Goal: Transaction & Acquisition: Book appointment/travel/reservation

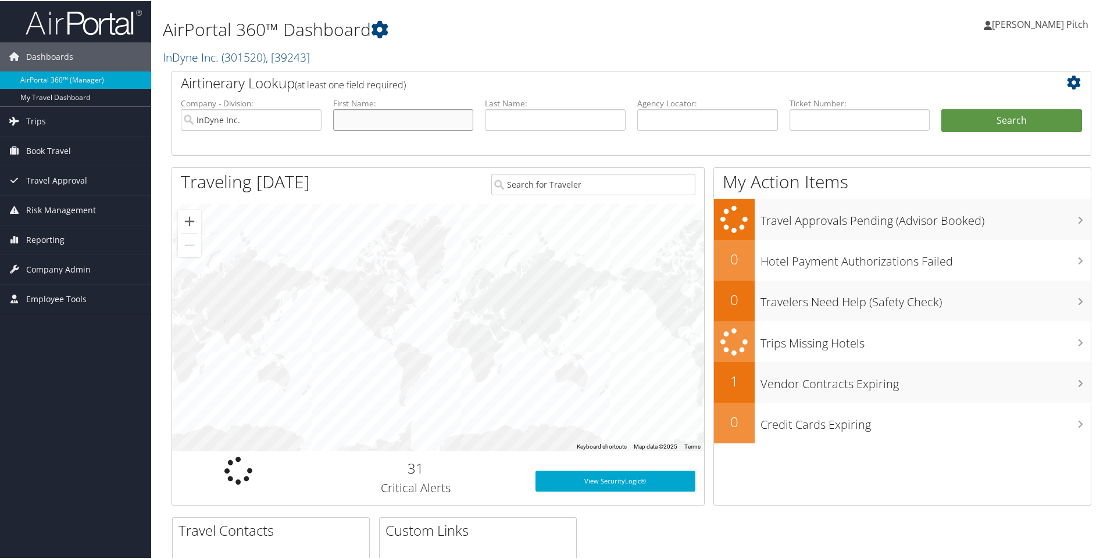
click at [366, 122] on input "text" at bounding box center [403, 119] width 141 height 22
type input "[PERSON_NAME]"
click at [1004, 119] on button "Search" at bounding box center [1012, 119] width 141 height 23
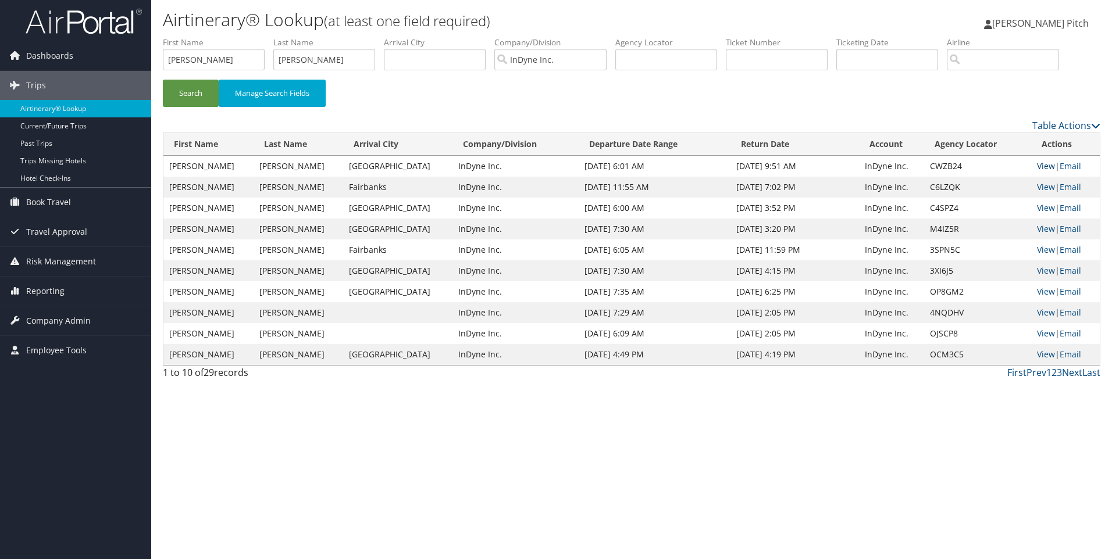
click at [1040, 164] on link "View" at bounding box center [1046, 166] width 18 height 11
drag, startPoint x: 222, startPoint y: 59, endPoint x: 80, endPoint y: 54, distance: 142.6
click at [80, 53] on div "Dashboards AirPortal 360™ (Manager) My Travel Dashboard Trips Airtinerary® Look…" at bounding box center [556, 279] width 1112 height 559
type input "[PERSON_NAME]"
drag, startPoint x: 317, startPoint y: 54, endPoint x: 194, endPoint y: 43, distance: 123.7
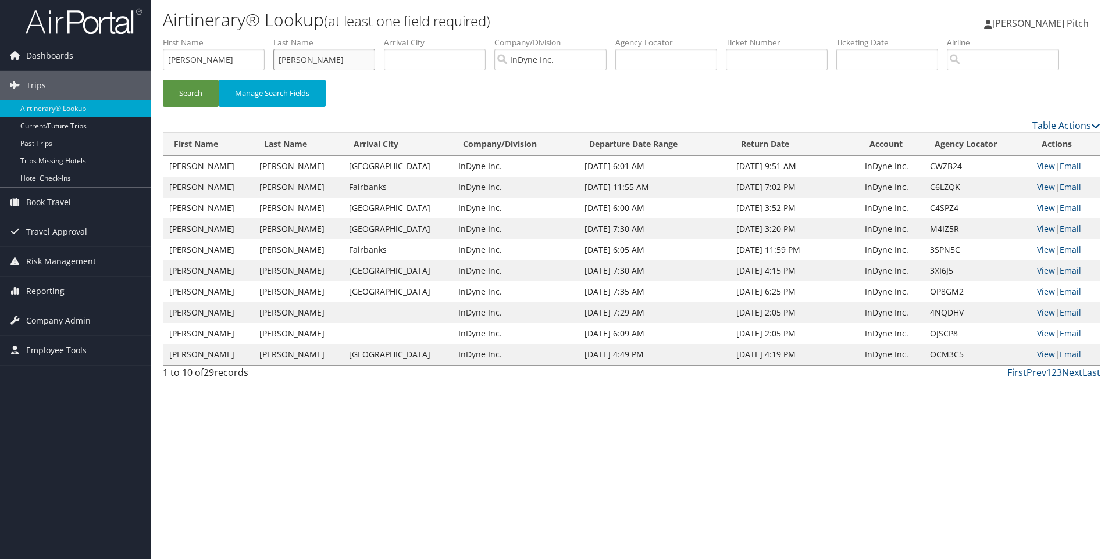
click at [194, 37] on ul "First Name [PERSON_NAME] Last Name [PERSON_NAME] Departure City Arrival City Co…" at bounding box center [631, 37] width 937 height 0
type input "[PERSON_NAME]"
click at [176, 91] on button "Search" at bounding box center [191, 93] width 56 height 27
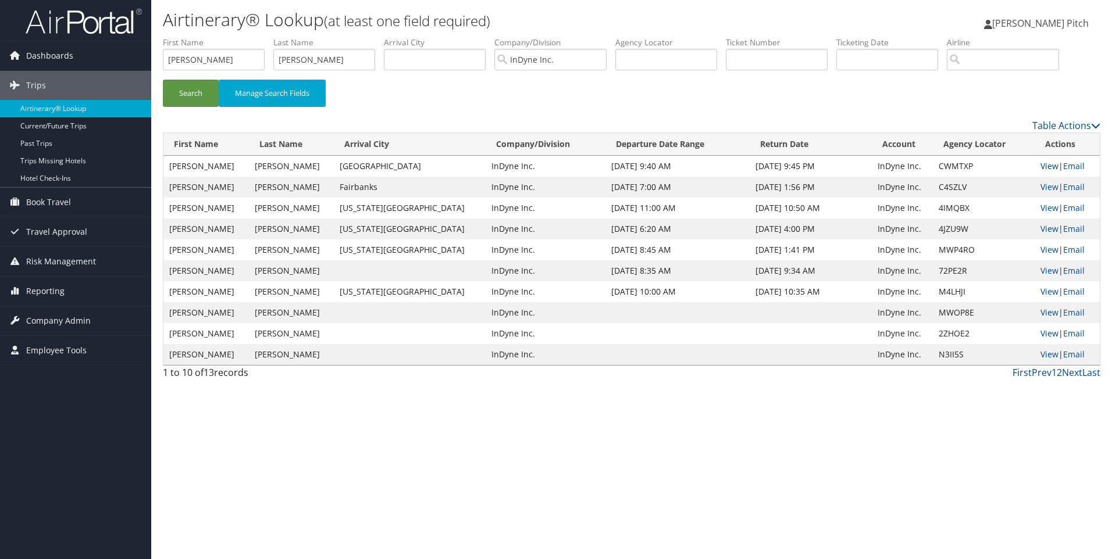
click at [1040, 165] on link "View" at bounding box center [1049, 166] width 18 height 11
click at [49, 205] on span "Book Travel" at bounding box center [48, 202] width 45 height 29
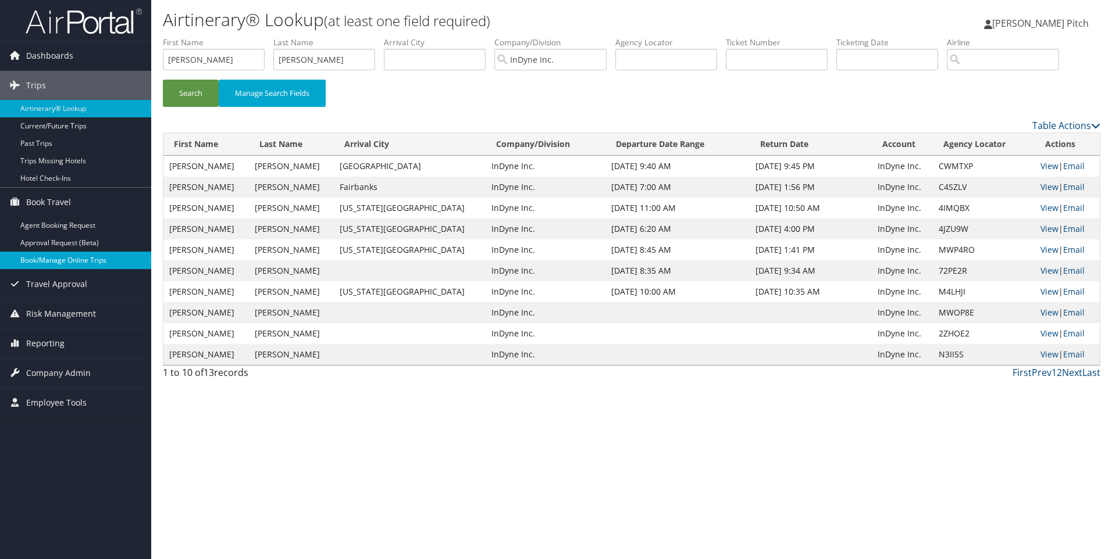
click at [65, 260] on link "Book/Manage Online Trips" at bounding box center [75, 260] width 151 height 17
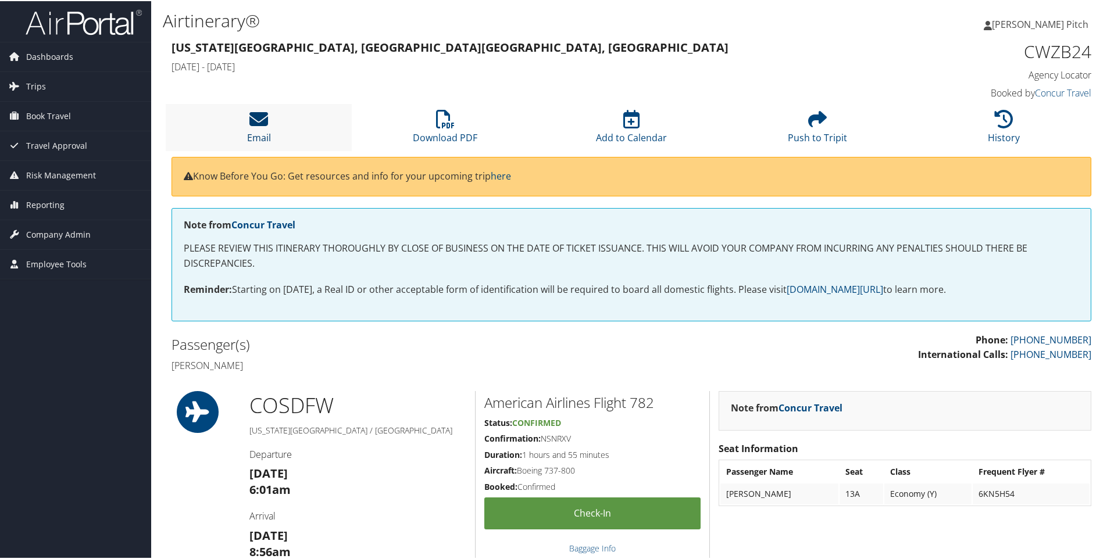
click at [251, 120] on icon at bounding box center [258, 118] width 19 height 19
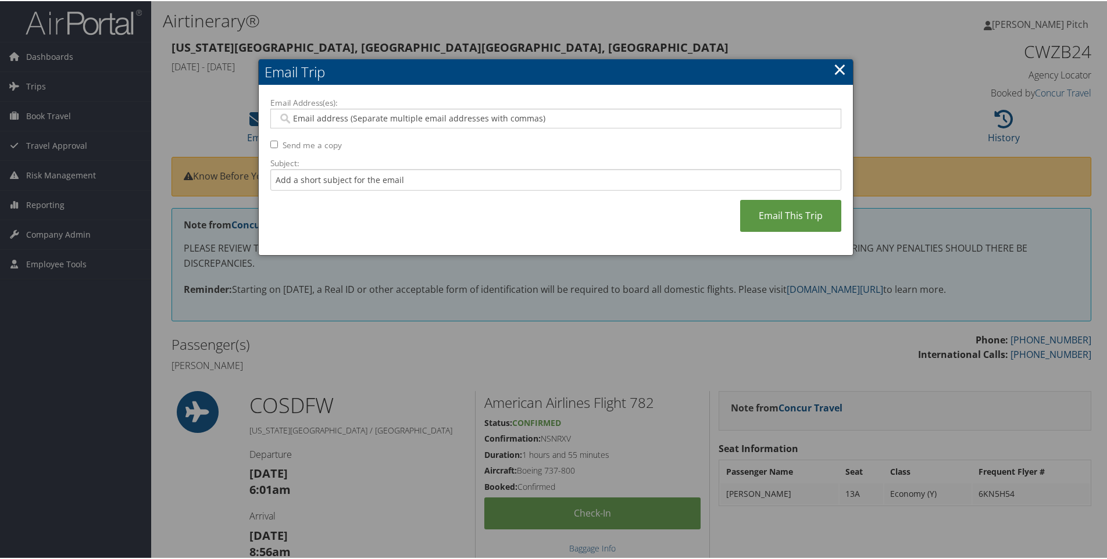
click at [360, 118] on input "Email Address(es):" at bounding box center [555, 118] width 555 height 12
type input "dpitch"
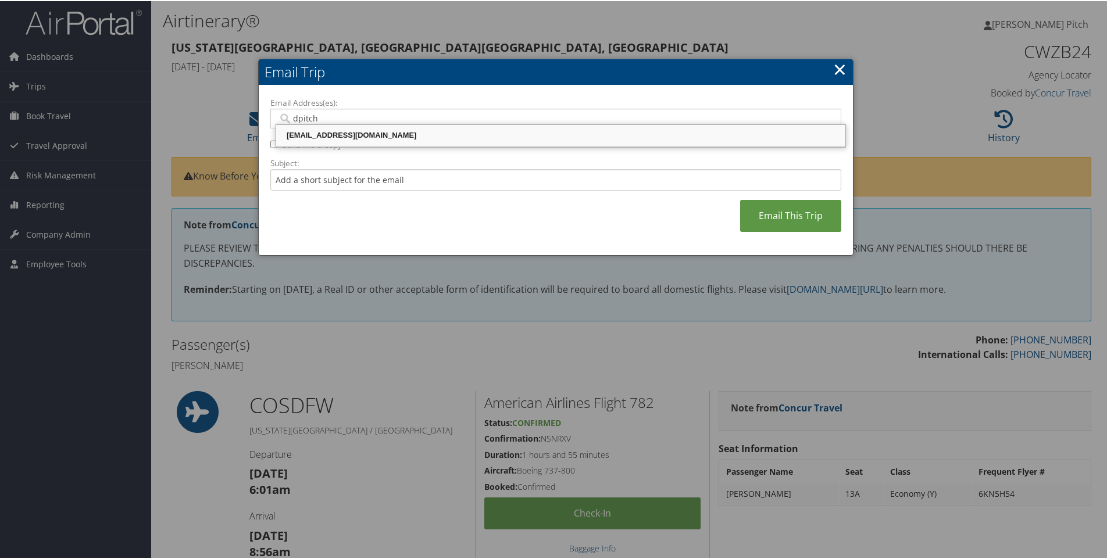
click at [328, 133] on div "dpitch@indyneinc.com" at bounding box center [561, 135] width 566 height 12
type input "dpitch@indyneinc.com"
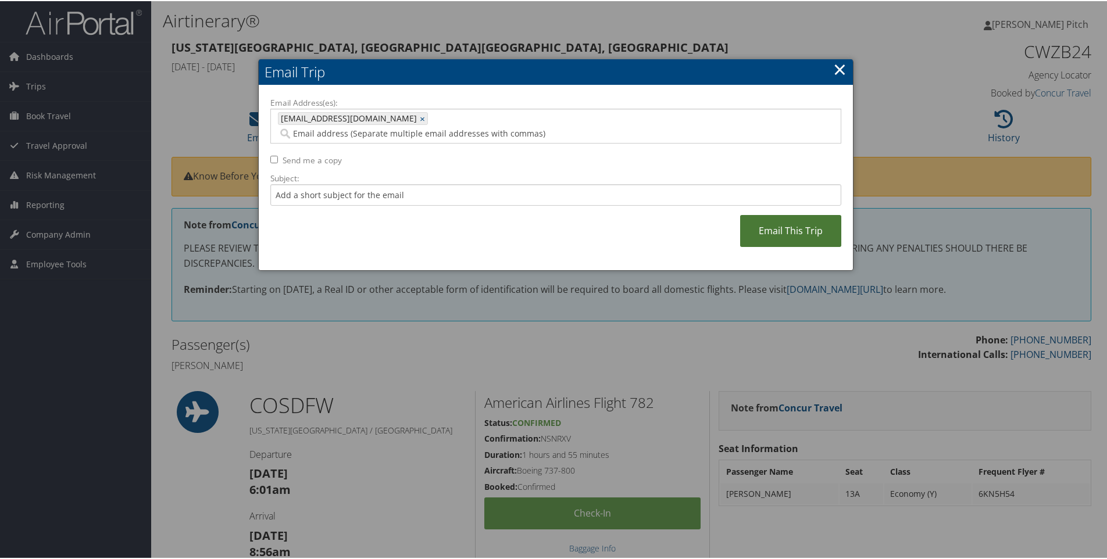
click at [780, 215] on link "Email This Trip" at bounding box center [790, 230] width 101 height 32
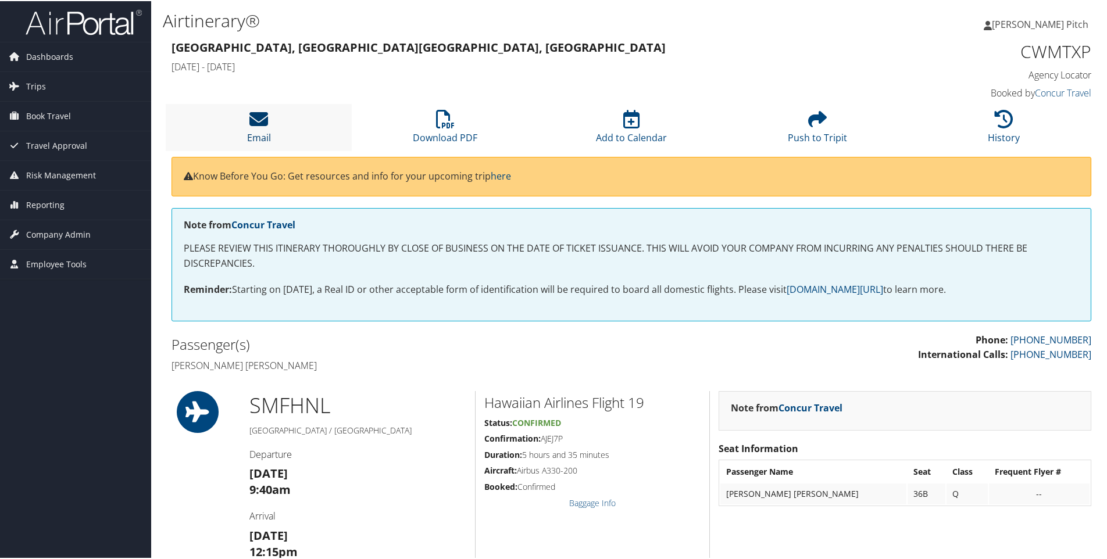
click at [266, 115] on icon at bounding box center [258, 118] width 19 height 19
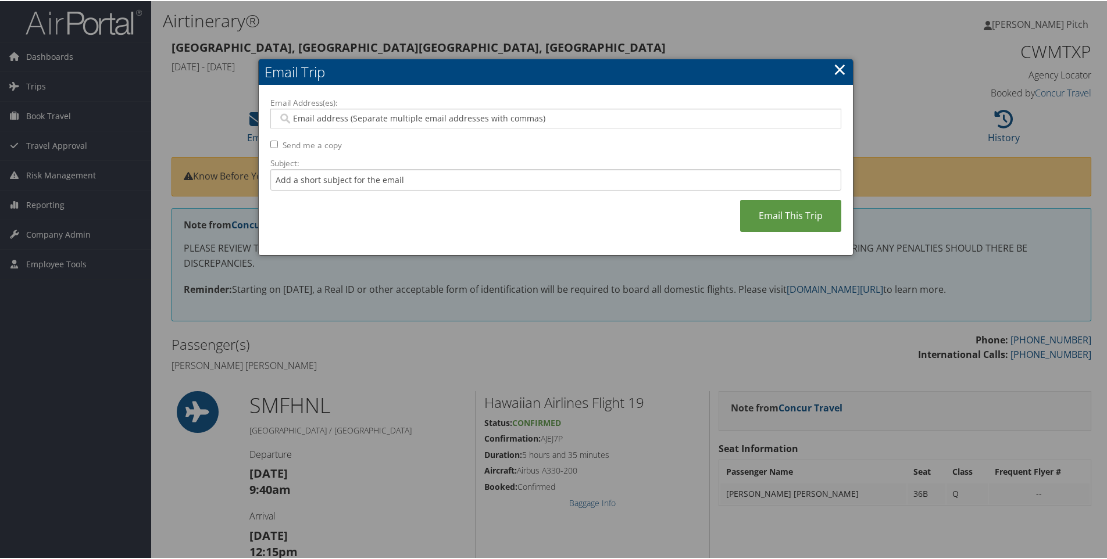
click at [347, 116] on input "Email Address(es):" at bounding box center [555, 118] width 555 height 12
type input "dpitch"
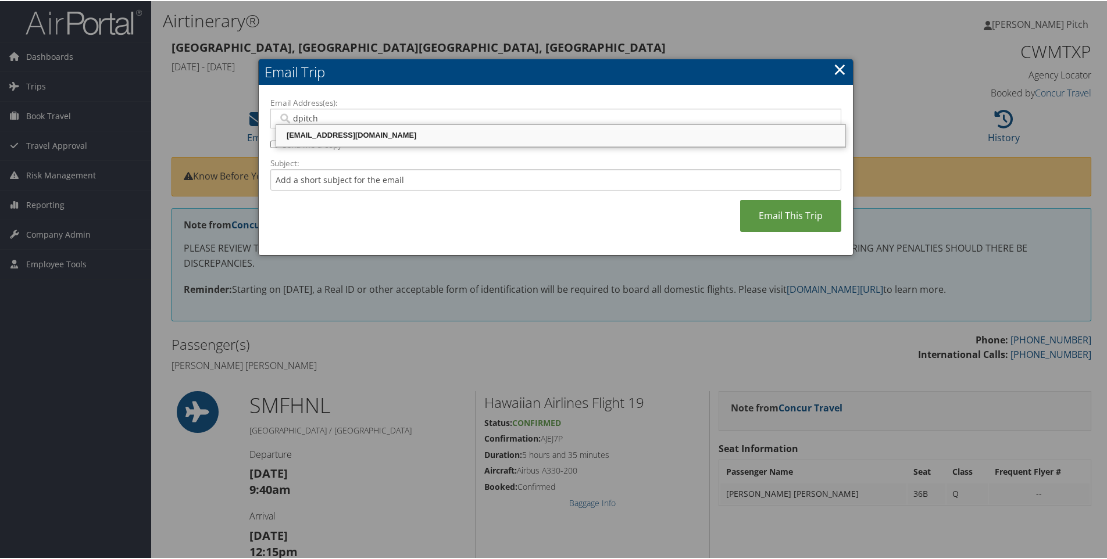
click at [343, 132] on div "dpitch@indyneinc.com" at bounding box center [561, 135] width 566 height 12
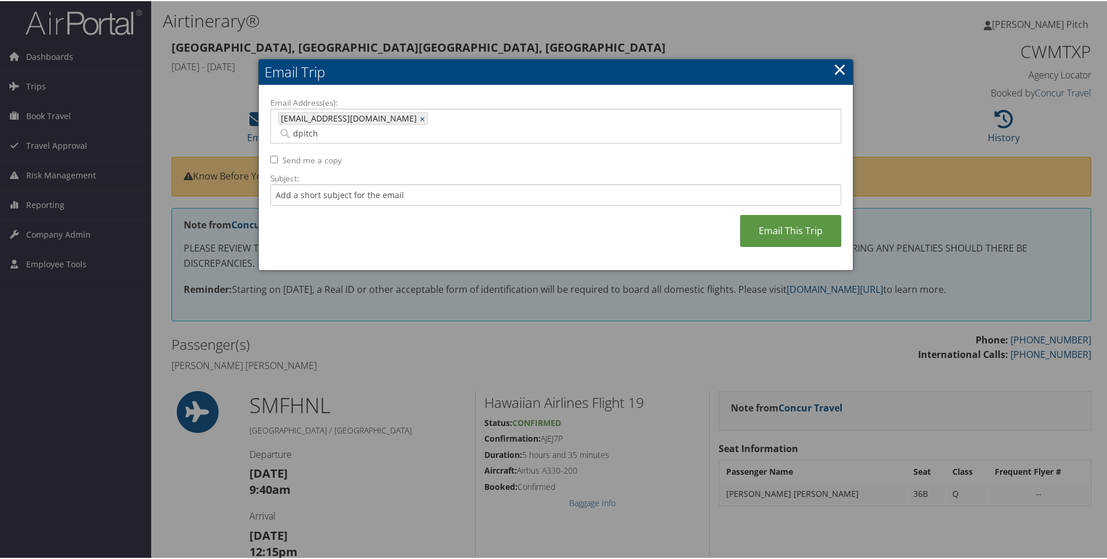
type input "dpitch@indyneinc.com"
click at [809, 214] on link "Email This Trip" at bounding box center [790, 230] width 101 height 32
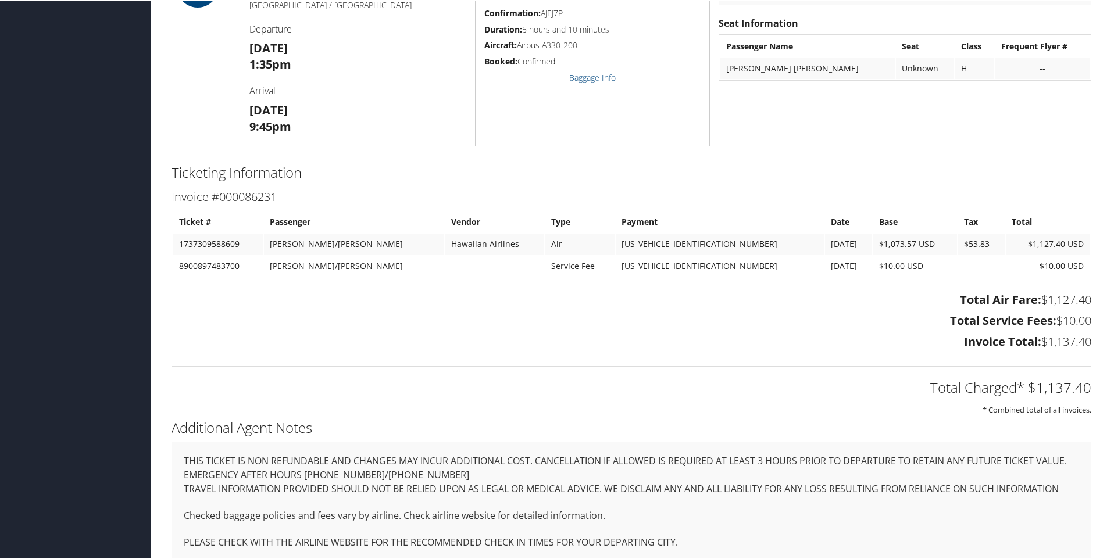
scroll to position [1117, 0]
